Goal: Transaction & Acquisition: Purchase product/service

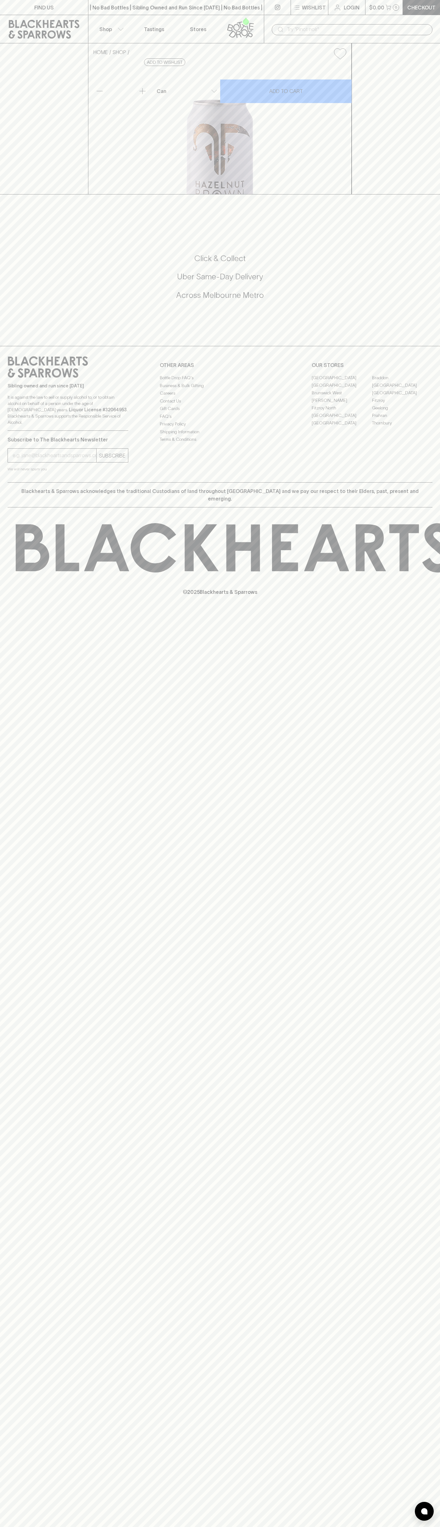
click at [87, 17] on link at bounding box center [44, 29] width 88 height 28
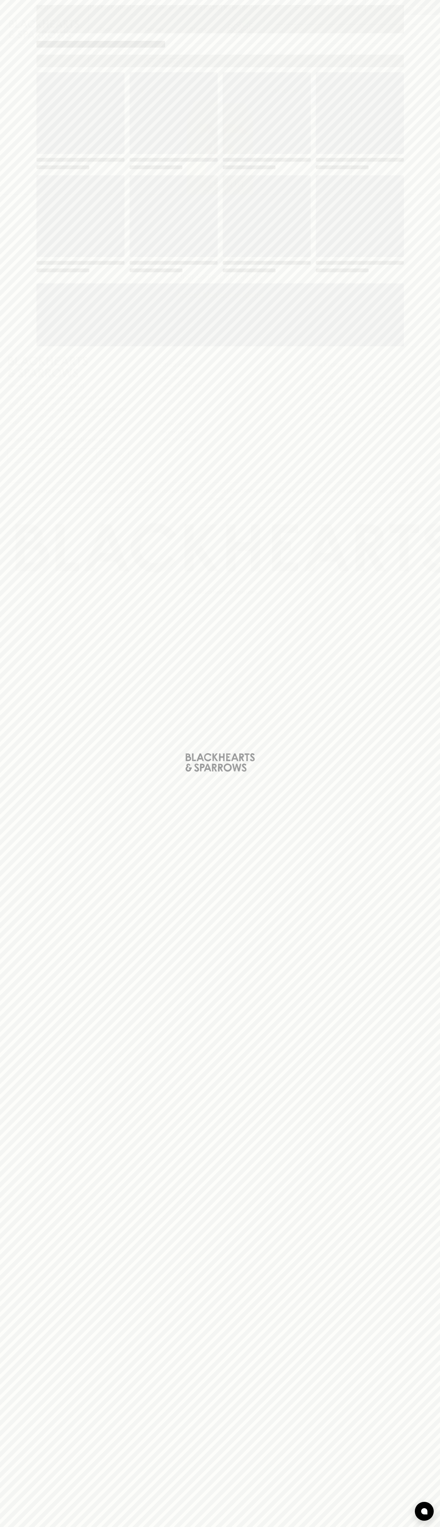
click at [420, 375] on div "Loading" at bounding box center [220, 763] width 440 height 1527
click at [331, 1527] on html "FIND US | No Bad Bottles | Sibling Owned and Run Since [DATE] | No Bad Bottles …" at bounding box center [220, 763] width 440 height 1527
click at [6, 348] on div "Loading" at bounding box center [220, 763] width 440 height 1527
